Goal: Register for event/course

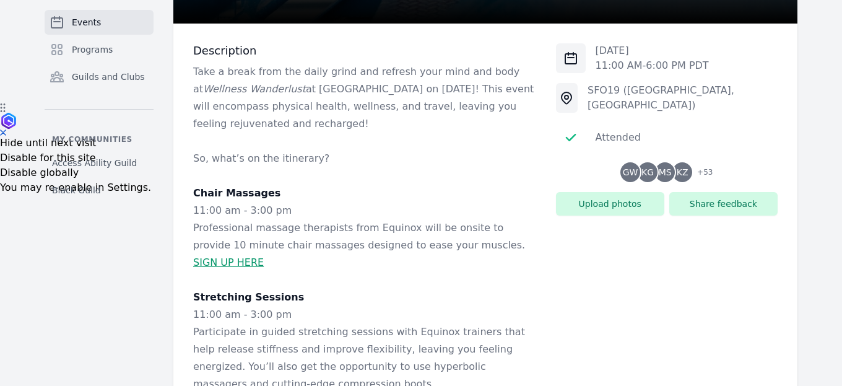
scroll to position [66, 0]
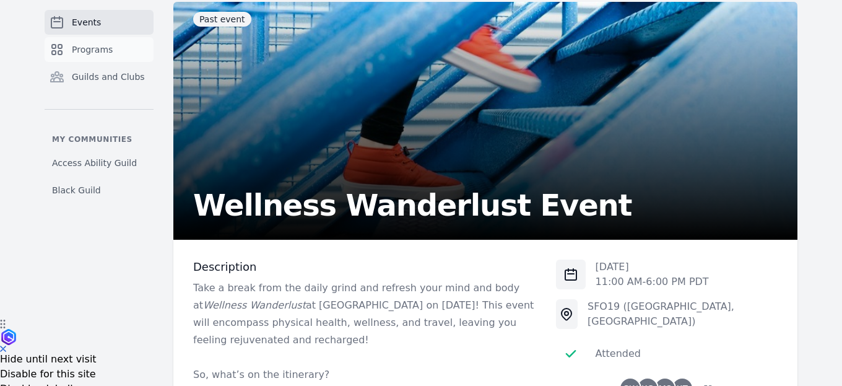
click at [93, 45] on span "Programs" at bounding box center [92, 49] width 41 height 12
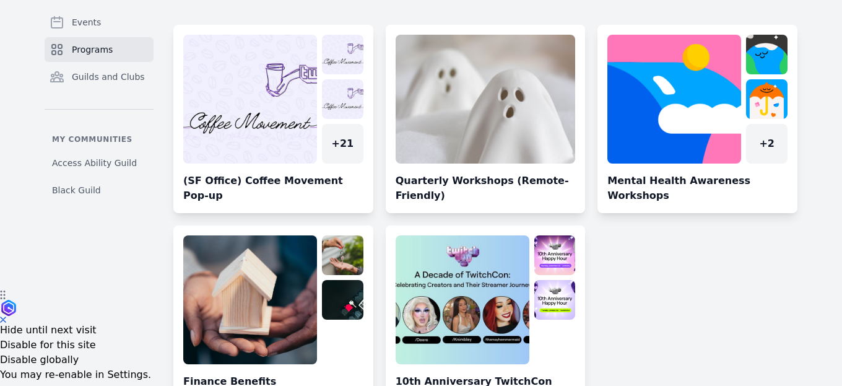
scroll to position [153, 0]
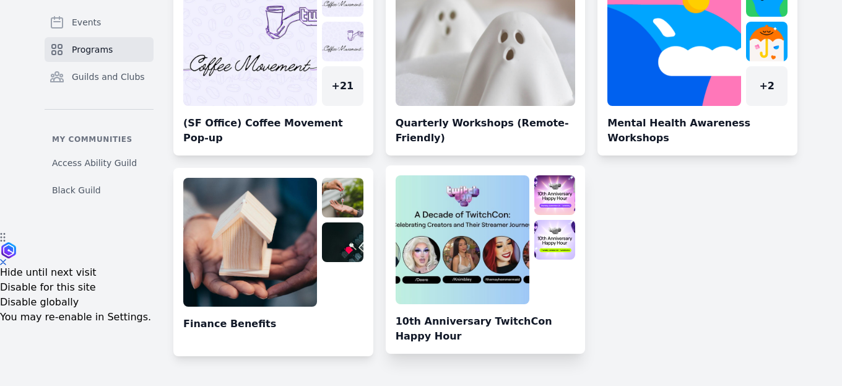
click at [451, 292] on link at bounding box center [486, 264] width 200 height 178
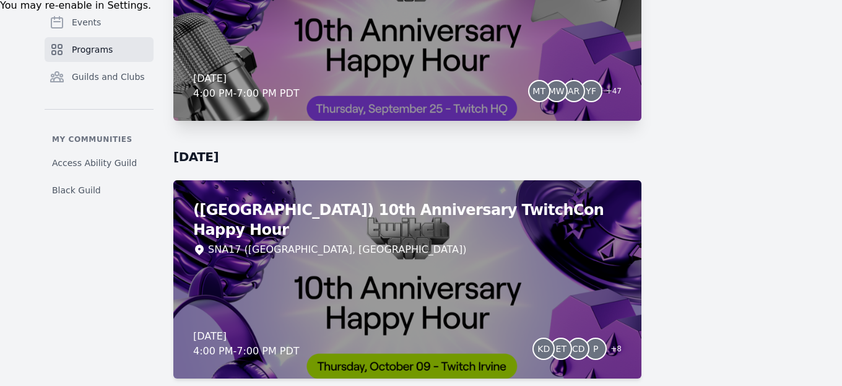
scroll to position [449, 0]
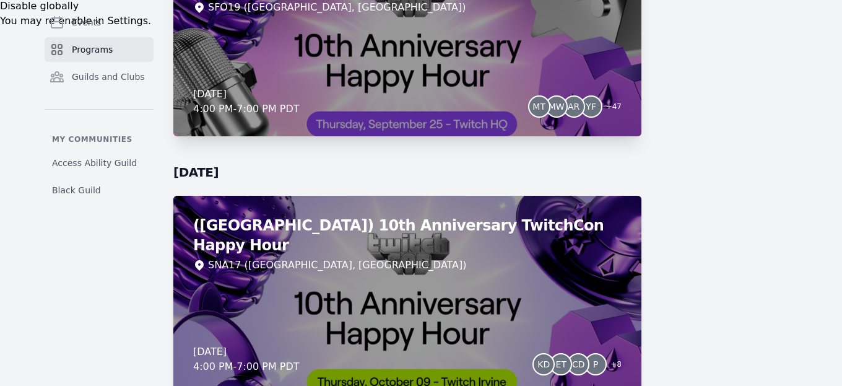
click at [484, 69] on div "(SF) 10th Anniversary TwitchCon + Latin Heritage Month Happy Hour SFO19 ([GEOGR…" at bounding box center [407, 37] width 468 height 198
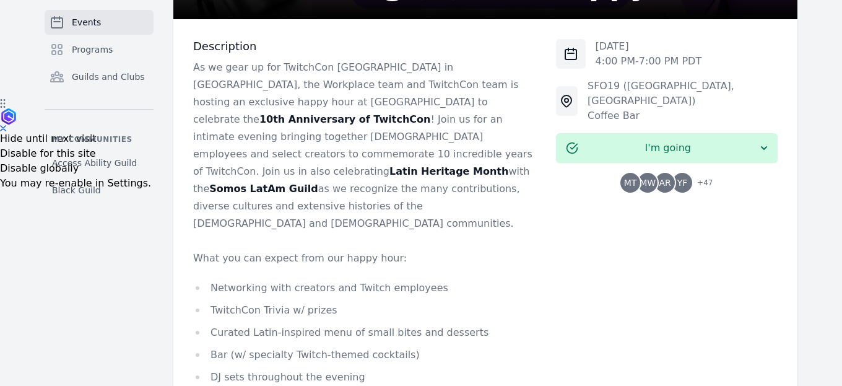
scroll to position [254, 0]
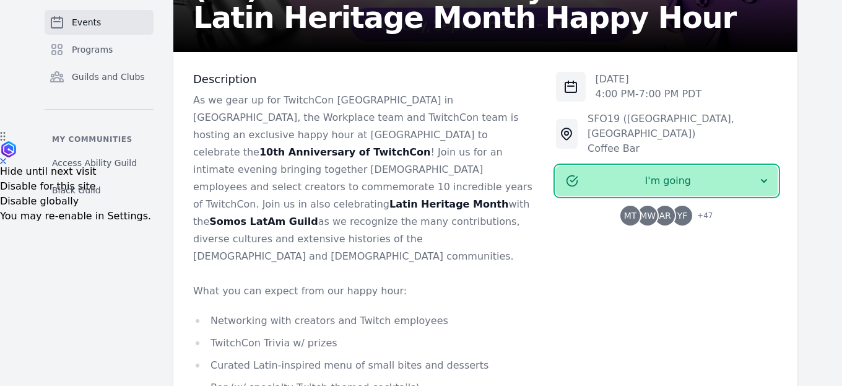
click at [635, 173] on span "I'm going" at bounding box center [668, 180] width 180 height 15
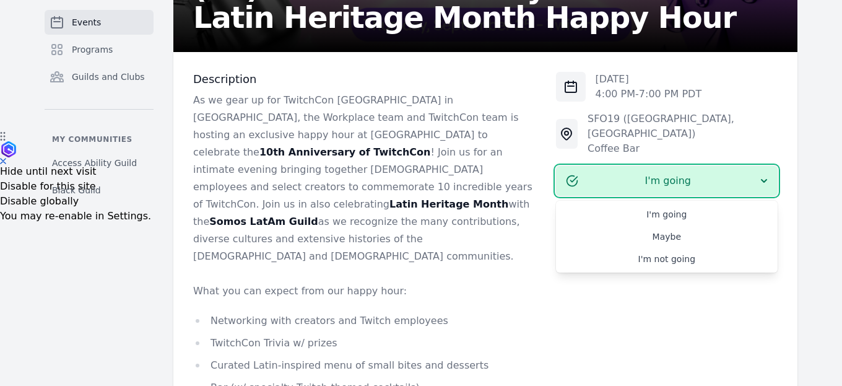
click at [521, 155] on p "As we gear up for TwitchCon [GEOGRAPHIC_DATA] in [GEOGRAPHIC_DATA], the Workpla…" at bounding box center [364, 178] width 343 height 173
